Goal: Task Accomplishment & Management: Use online tool/utility

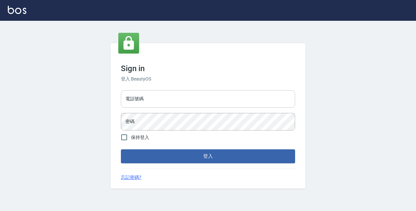
click at [186, 102] on input "電話號碼" at bounding box center [208, 99] width 174 height 18
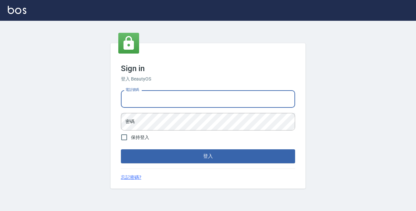
type input "89729295"
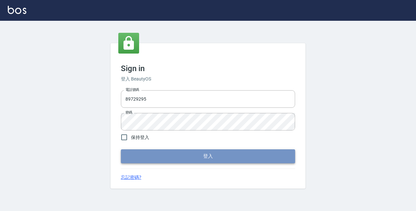
click at [212, 158] on button "登入" at bounding box center [208, 156] width 174 height 14
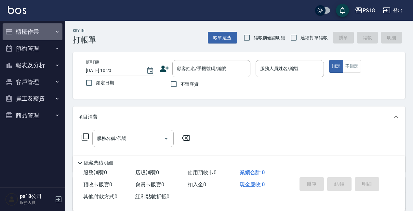
click at [40, 30] on button "櫃檯作業" at bounding box center [33, 31] width 60 height 17
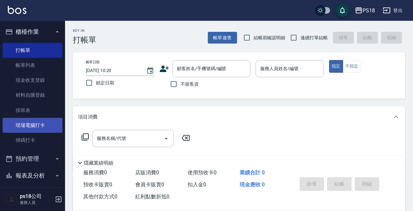
click at [33, 129] on link "現場電腦打卡" at bounding box center [33, 125] width 60 height 15
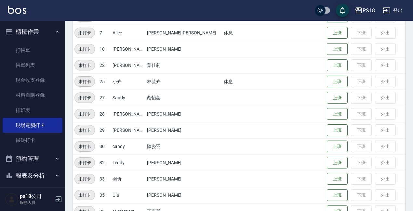
scroll to position [162, 0]
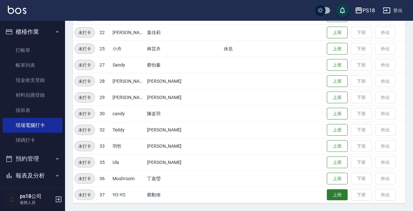
click at [327, 195] on button "上班" at bounding box center [336, 194] width 21 height 11
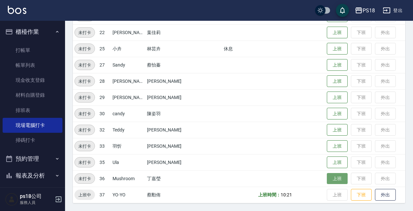
click at [326, 173] on button "上班" at bounding box center [336, 178] width 21 height 11
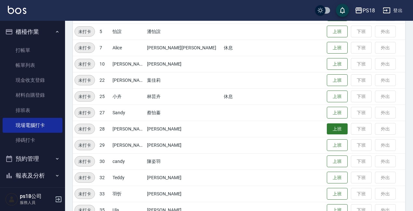
scroll to position [32, 0]
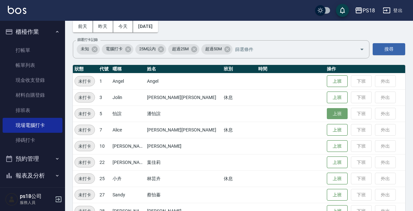
click at [326, 114] on button "上班" at bounding box center [336, 113] width 21 height 11
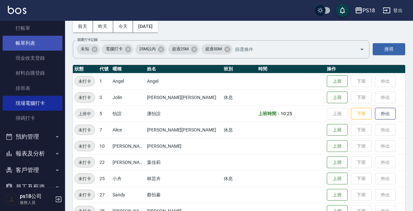
scroll to position [0, 0]
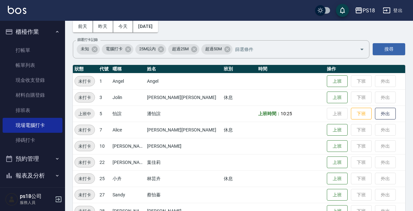
click at [33, 32] on button "櫃檯作業" at bounding box center [33, 31] width 60 height 17
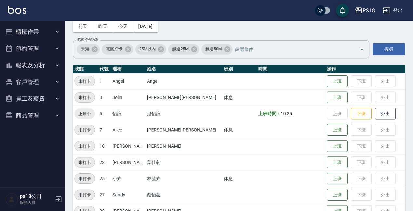
click at [39, 47] on button "預約管理" at bounding box center [33, 48] width 60 height 17
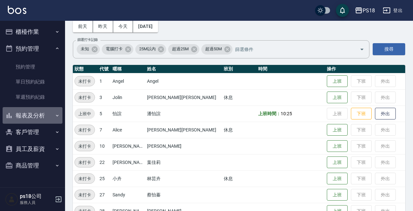
click at [41, 115] on button "報表及分析" at bounding box center [33, 115] width 60 height 17
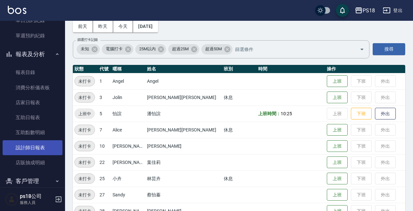
scroll to position [65, 0]
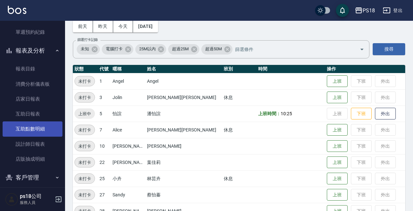
click at [39, 134] on link "互助點數明細" at bounding box center [33, 128] width 60 height 15
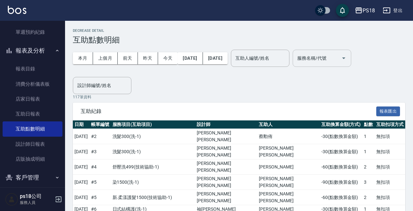
click at [339, 59] on div "服務名稱/代號 服務名稱/代號" at bounding box center [321, 58] width 58 height 17
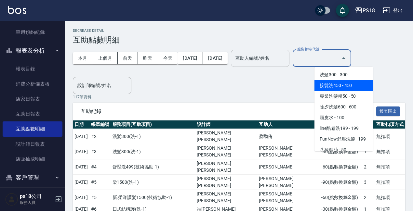
click at [286, 54] on input "互助人編號/姓名" at bounding box center [260, 58] width 53 height 11
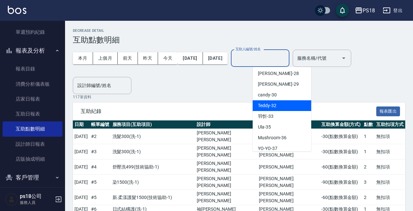
scroll to position [167, 0]
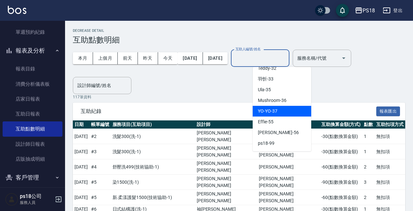
click at [277, 111] on div "YO-YO -37" at bounding box center [281, 111] width 58 height 11
type input "YO-YO-37"
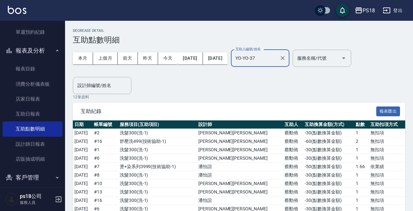
click at [286, 57] on icon "Clear" at bounding box center [282, 58] width 6 height 6
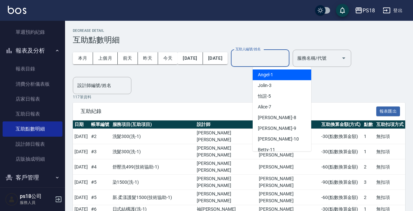
click at [283, 57] on input "互助人編號/姓名" at bounding box center [260, 58] width 53 height 11
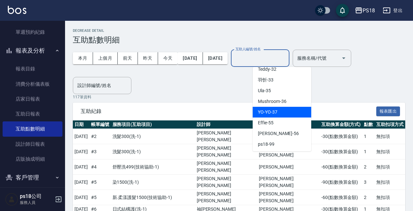
scroll to position [167, 0]
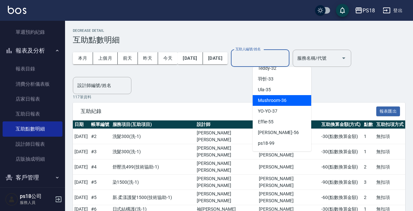
click at [289, 95] on div "Mushroom -36" at bounding box center [281, 100] width 58 height 11
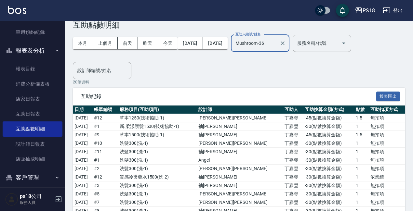
scroll to position [13, 0]
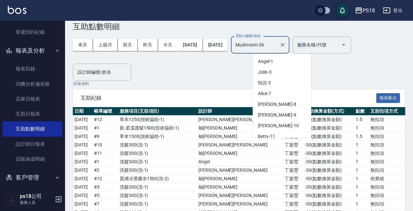
click at [276, 47] on input "Mushroom-36" at bounding box center [255, 44] width 43 height 11
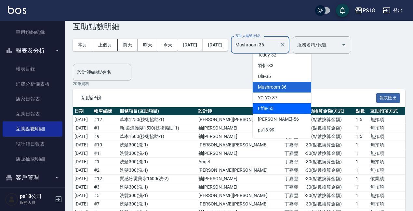
scroll to position [135, 0]
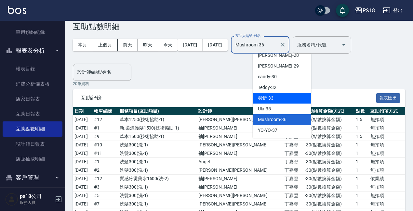
click at [277, 98] on div "[PERSON_NAME] -33" at bounding box center [281, 98] width 58 height 11
type input "[PERSON_NAME]-33"
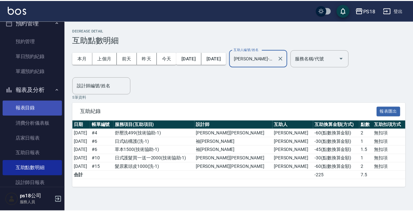
scroll to position [0, 0]
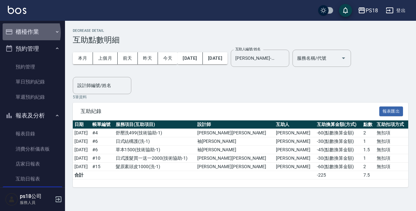
click at [20, 33] on button "櫃檯作業" at bounding box center [33, 31] width 60 height 17
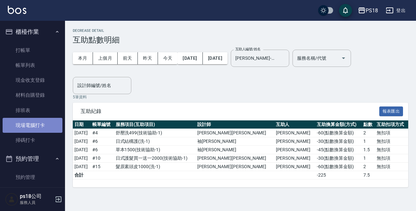
click at [38, 129] on link "現場電腦打卡" at bounding box center [33, 125] width 60 height 15
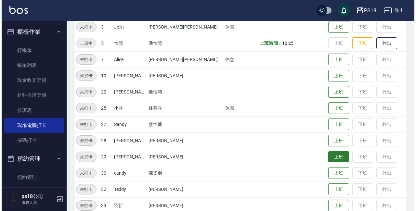
scroll to position [162, 0]
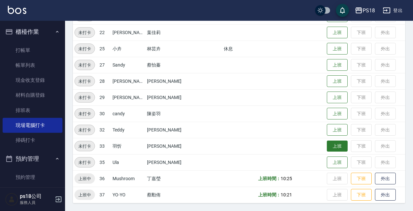
click at [326, 144] on button "上班" at bounding box center [336, 146] width 21 height 11
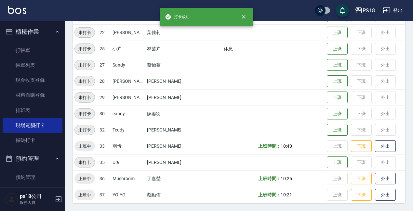
click at [363, 9] on div "PS18" at bounding box center [368, 10] width 12 height 8
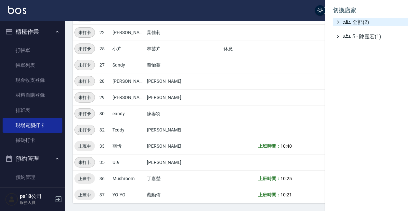
click at [359, 21] on span "全部(2)" at bounding box center [374, 22] width 63 height 8
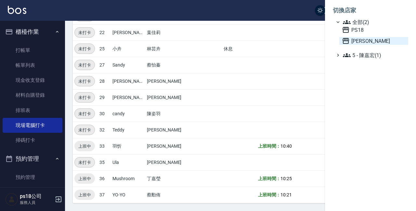
click at [360, 39] on span "[PERSON_NAME]" at bounding box center [374, 41] width 64 height 8
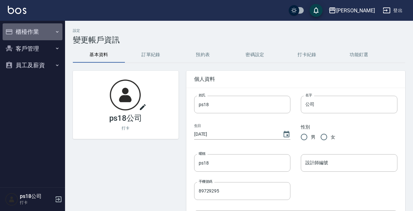
click at [29, 27] on button "櫃檯作業" at bounding box center [33, 31] width 60 height 17
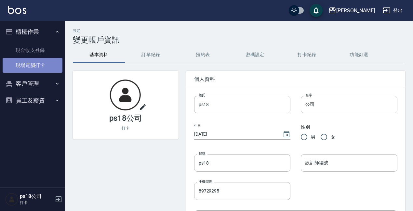
click at [54, 59] on link "現場電腦打卡" at bounding box center [33, 65] width 60 height 15
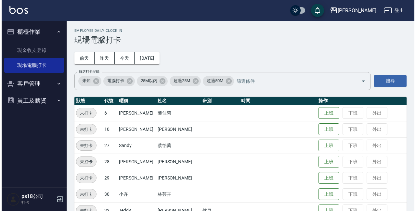
scroll to position [48, 0]
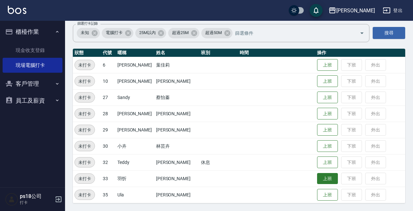
drag, startPoint x: 339, startPoint y: 168, endPoint x: 324, endPoint y: 177, distance: 17.8
click at [324, 177] on button "上班" at bounding box center [327, 178] width 21 height 11
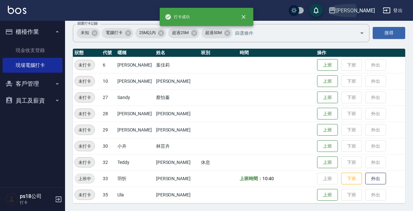
click at [365, 15] on button "[PERSON_NAME]" at bounding box center [351, 10] width 52 height 13
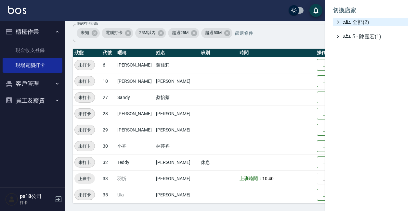
click at [366, 21] on span "全部(2)" at bounding box center [374, 22] width 63 height 8
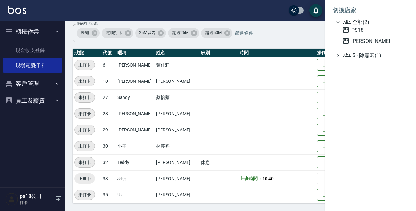
click at [344, 34] on div "PS18 上越三和" at bounding box center [373, 35] width 69 height 19
click at [348, 26] on icon at bounding box center [346, 30] width 8 height 8
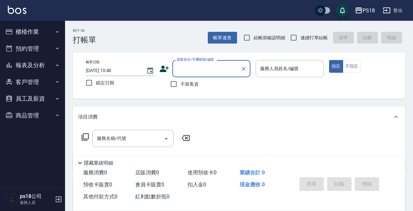
click at [37, 42] on button "預約管理" at bounding box center [33, 48] width 60 height 17
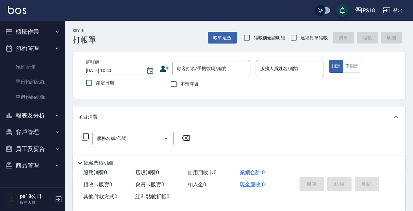
click at [12, 34] on icon "button" at bounding box center [9, 32] width 8 height 8
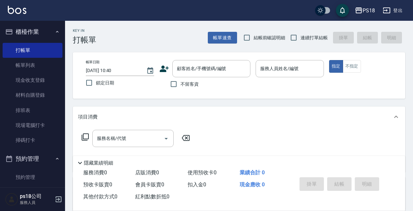
click at [89, 32] on h2 "Key In" at bounding box center [84, 31] width 23 height 4
click at [125, 22] on div "PS18 登出 櫃檯作業 打帳單 帳單列表 現金收支登錄 材料自購登錄 排班表 現場電腦打卡 掃碼打卡 預約管理 預約管理 單日預約紀錄 單週預約紀錄 報表及…" at bounding box center [206, 159] width 413 height 318
click at [117, 28] on div "Key In 打帳單 帳單速查 結帳前確認明細 連續打單結帳 掛單 結帳 明細" at bounding box center [235, 33] width 340 height 24
